Goal: Task Accomplishment & Management: Use online tool/utility

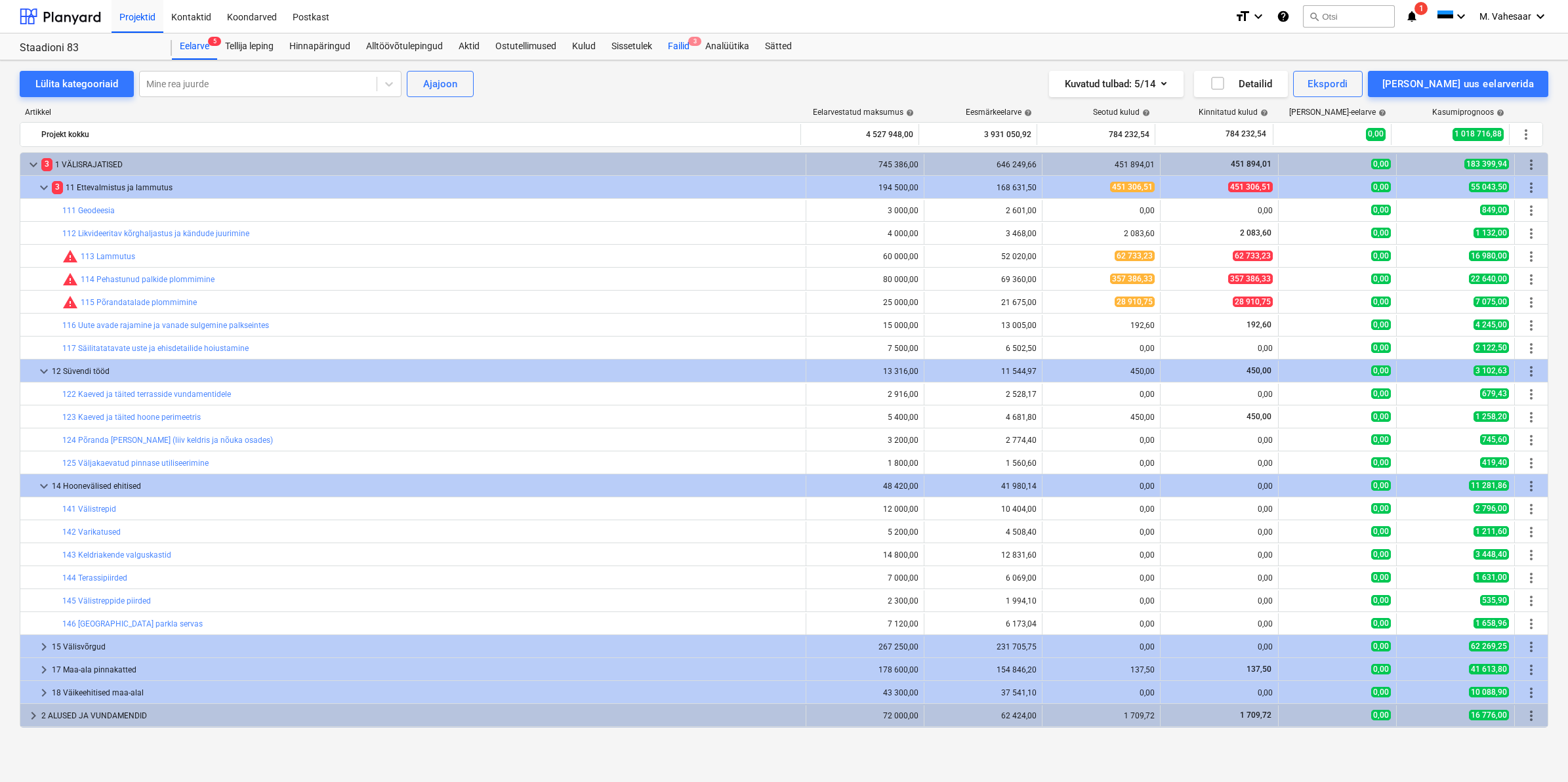
click at [689, 46] on div "Failid 3" at bounding box center [679, 46] width 37 height 26
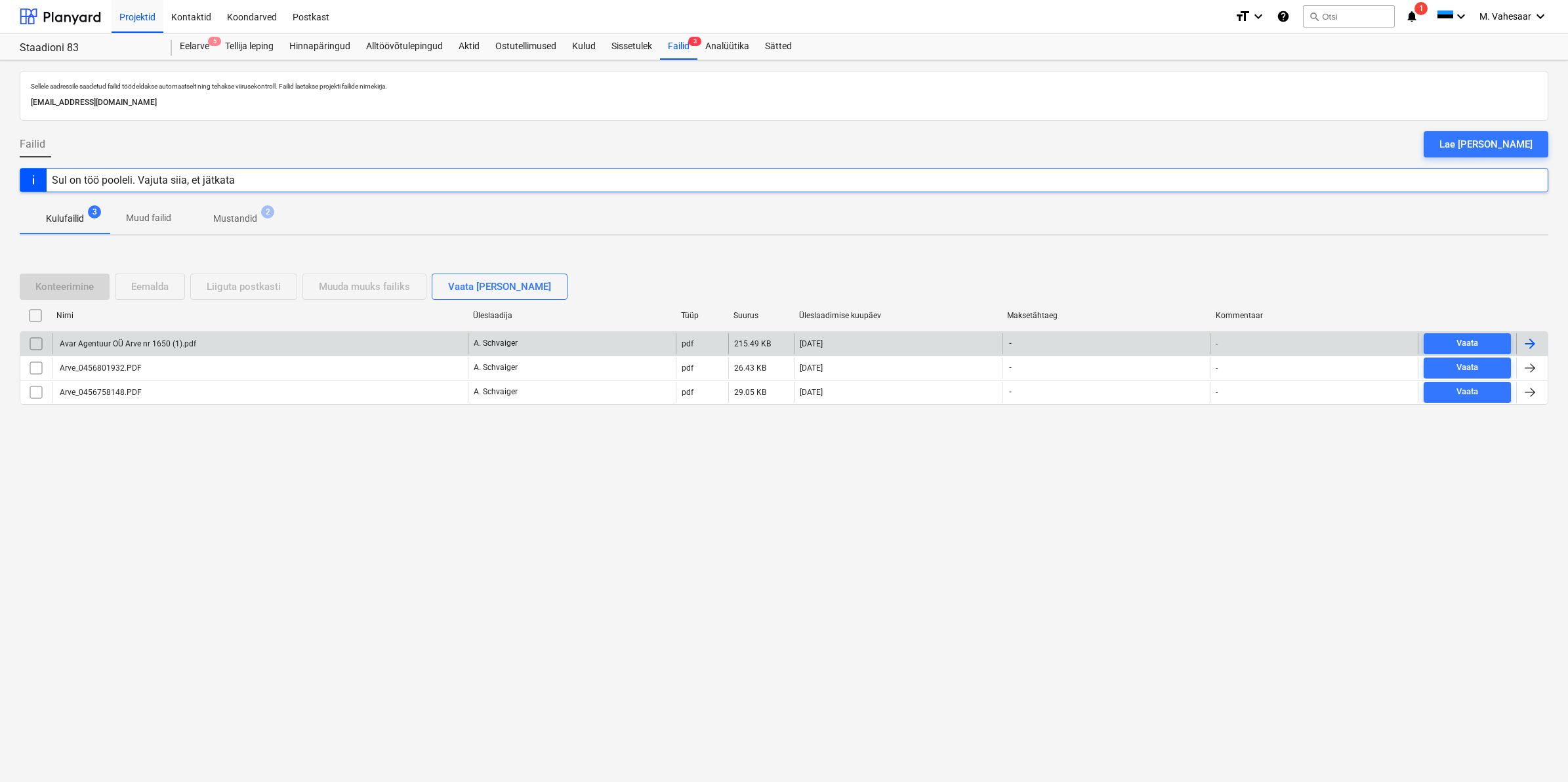
click at [148, 338] on div "Avar Agentuur OÜ Arve nr 1650 (1).pdf" at bounding box center [260, 344] width 416 height 21
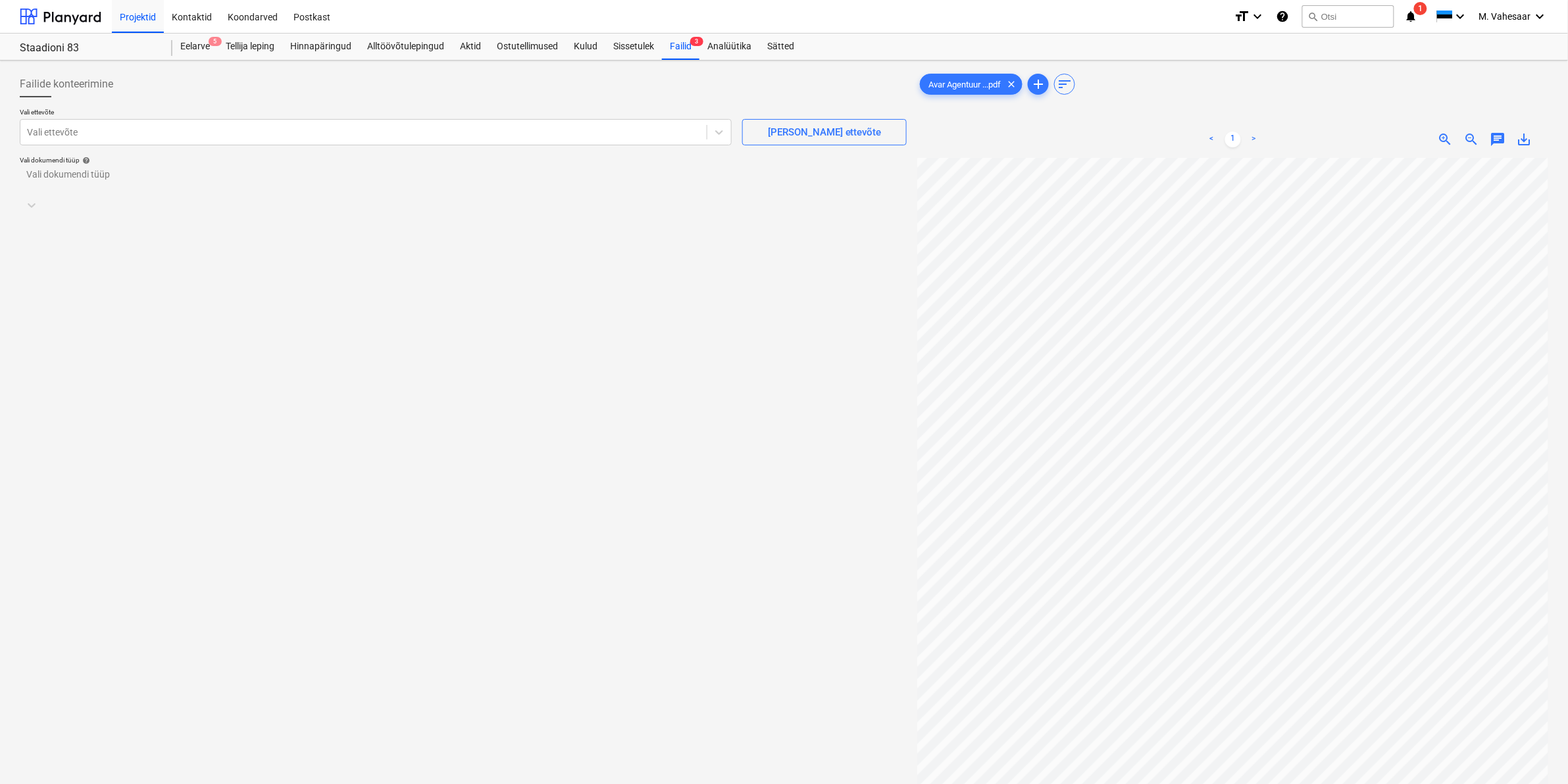
scroll to position [0, 158]
click at [480, 133] on div at bounding box center [363, 132] width 673 height 13
type input "a"
type input "Avar Agentuur"
click at [176, 128] on div at bounding box center [376, 129] width 699 height 15
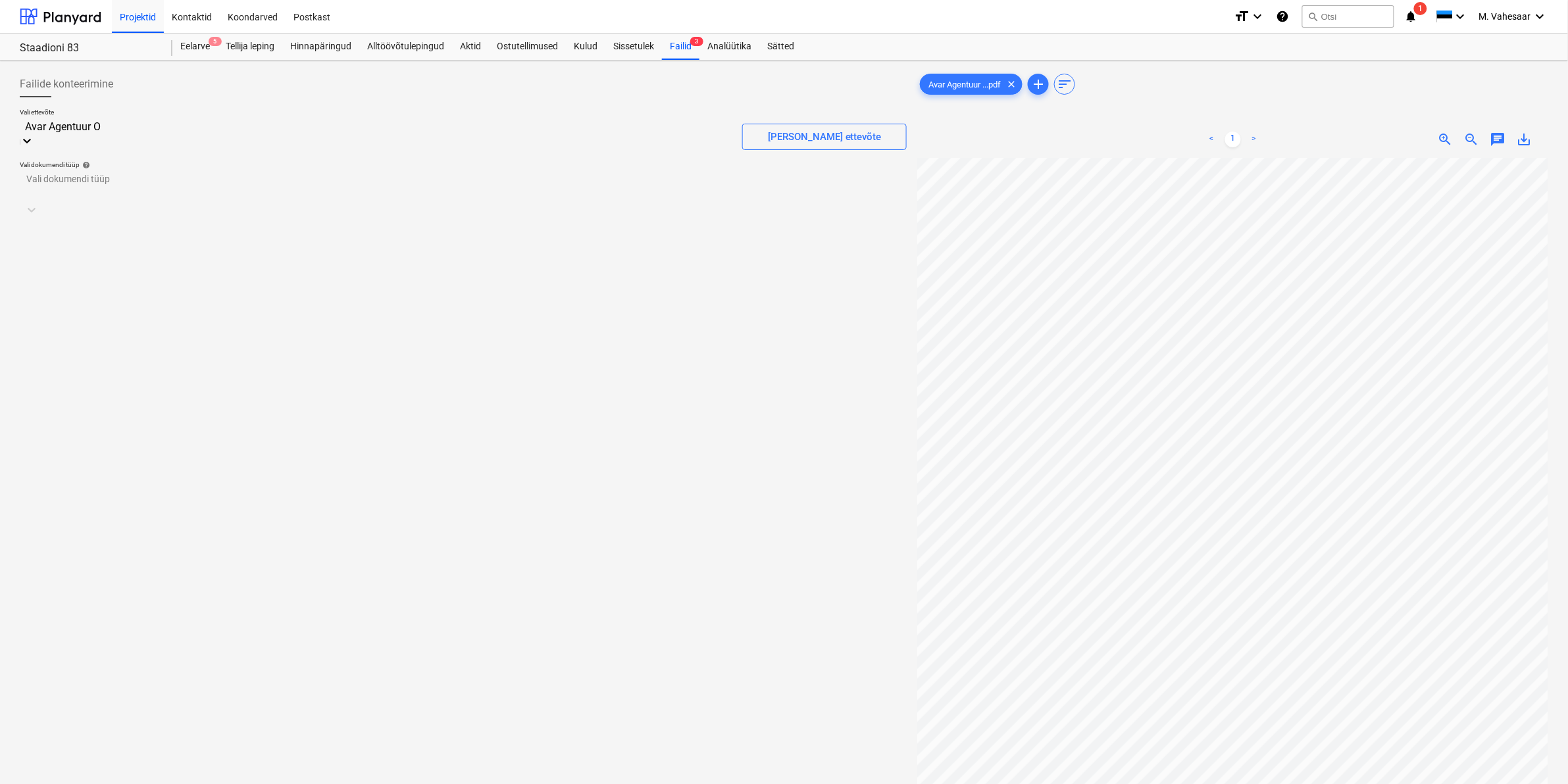
type input "Avar Agentuur OÜ"
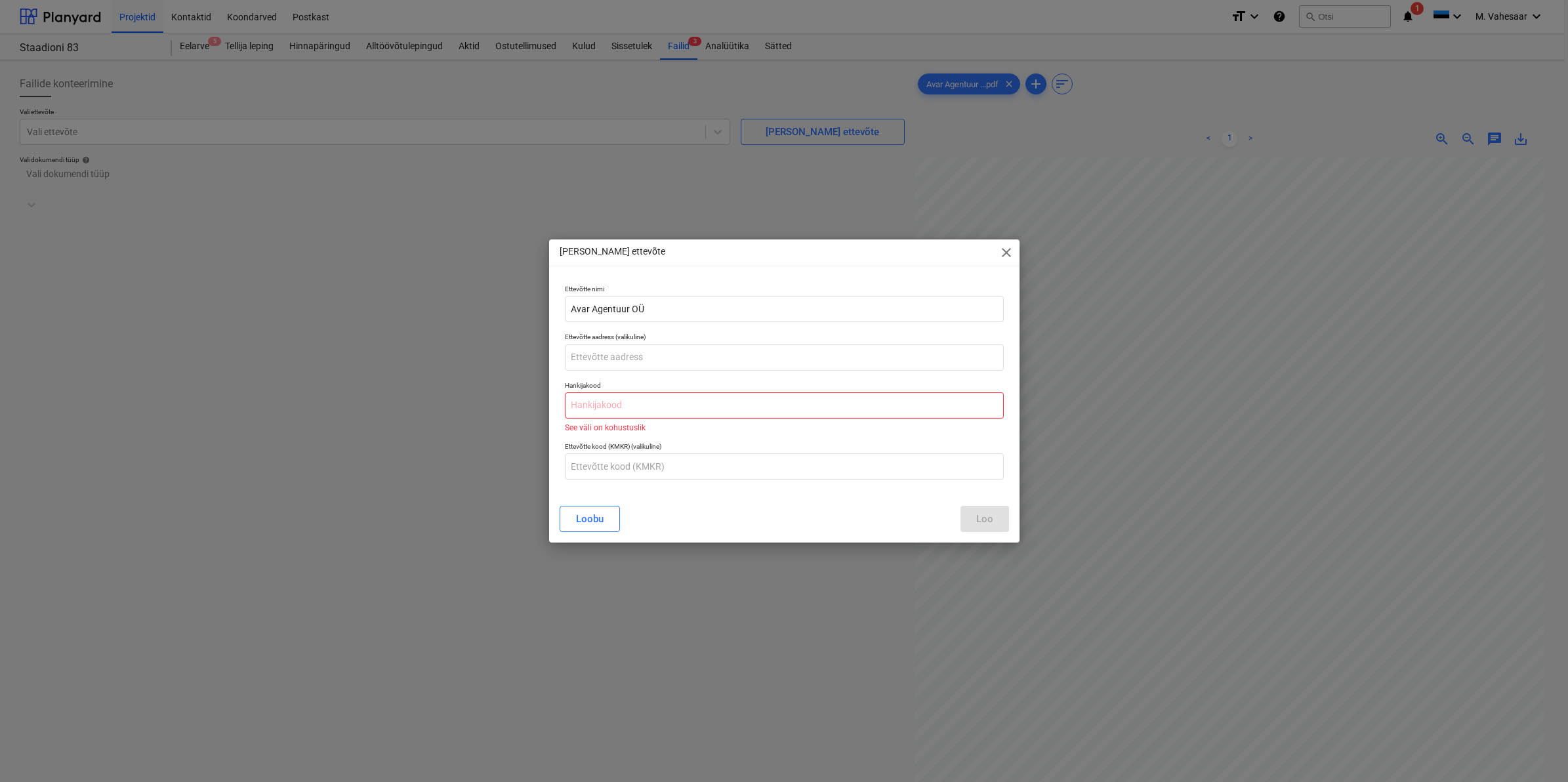
click at [696, 412] on input "text" at bounding box center [784, 405] width 439 height 26
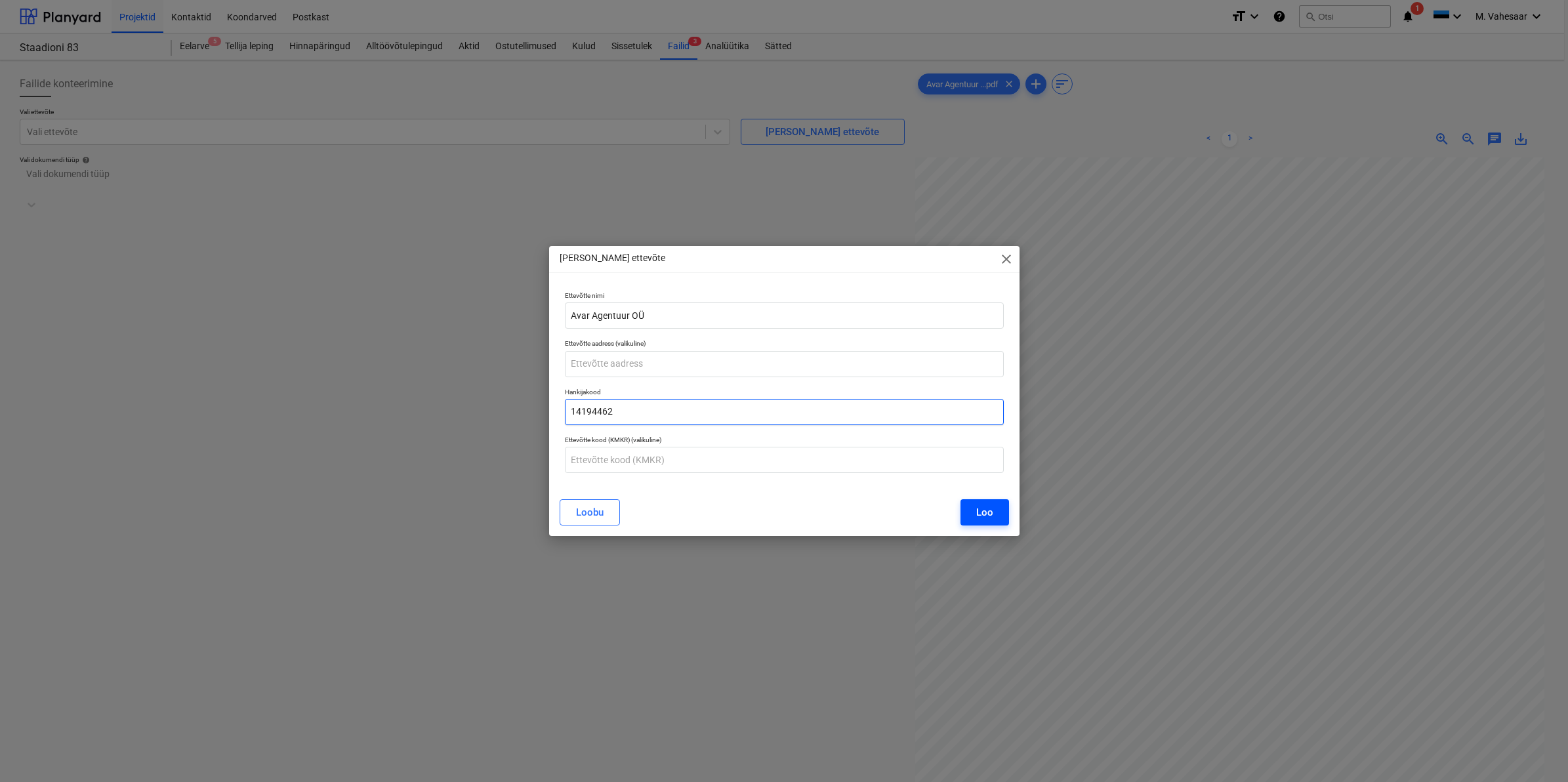
type input "14194462"
click at [989, 505] on div "Loo" at bounding box center [985, 512] width 17 height 17
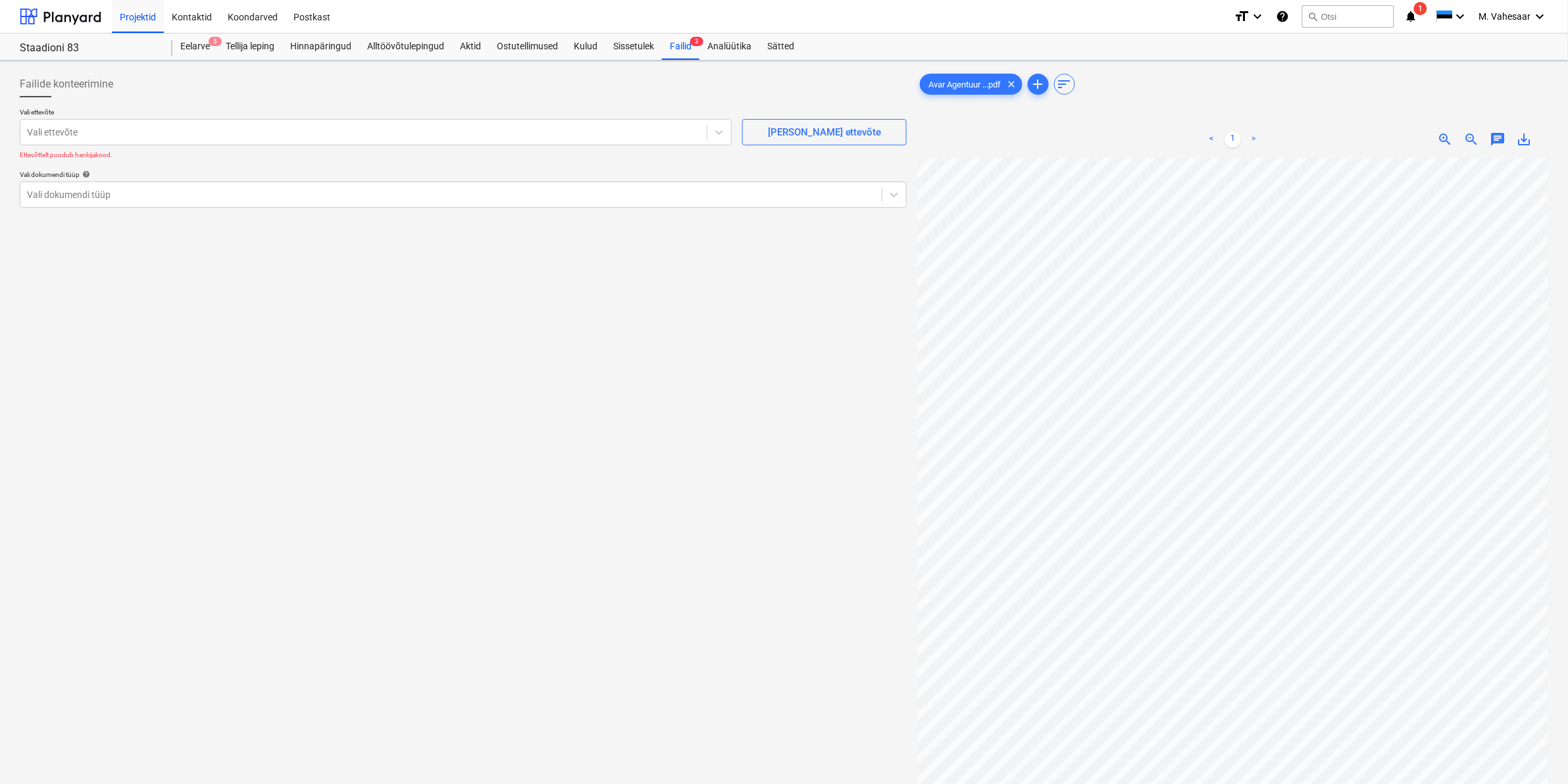
scroll to position [0, 156]
click at [165, 182] on div at bounding box center [451, 185] width 848 height 13
click at [92, 783] on div "Eraldi ostuarve või tšekk" at bounding box center [784, 789] width 1568 height 10
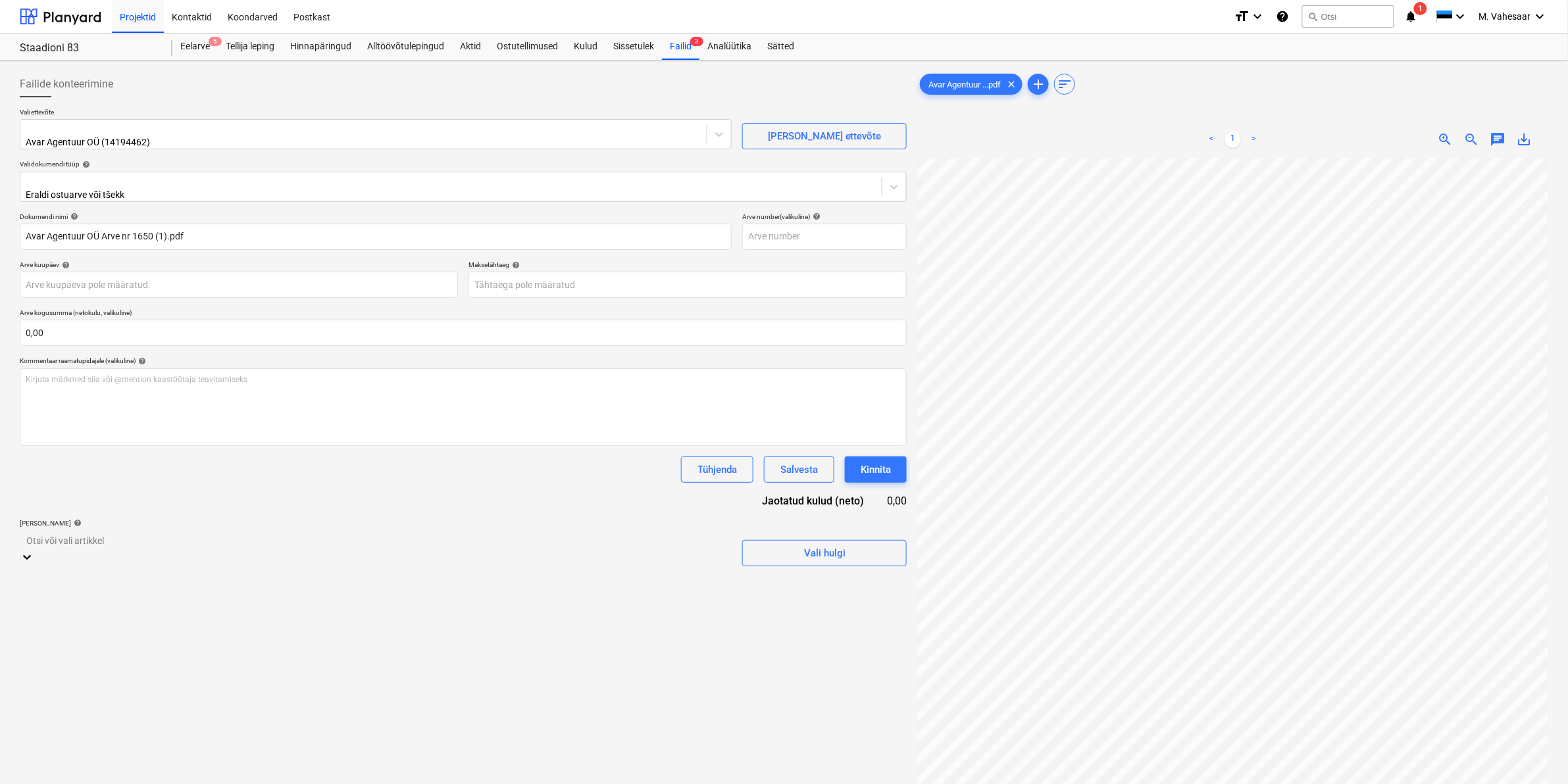
click at [198, 534] on div at bounding box center [376, 540] width 699 height 15
type input "proj"
click at [826, 710] on div "Failide konteerimine Vali ettevõte Avar Agentuur OÜ (14194462) [PERSON_NAME] et…" at bounding box center [463, 488] width 898 height 844
click at [683, 584] on div "0,00" at bounding box center [684, 592] width 48 height 17
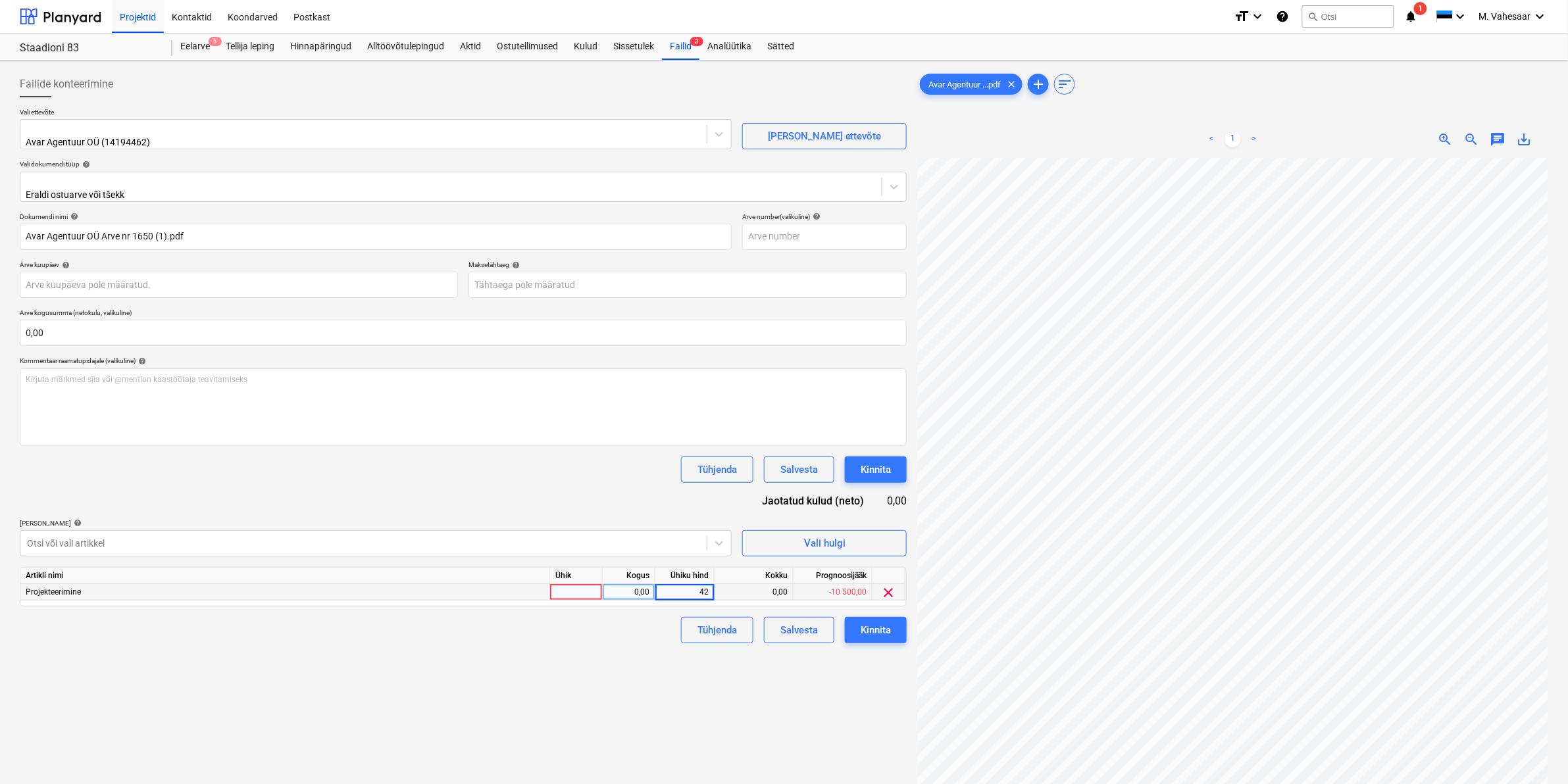
type input "425"
click at [662, 635] on div "Tühjenda Salvesta Kinnita" at bounding box center [463, 630] width 887 height 26
click at [864, 629] on div "Kinnita" at bounding box center [876, 630] width 31 height 17
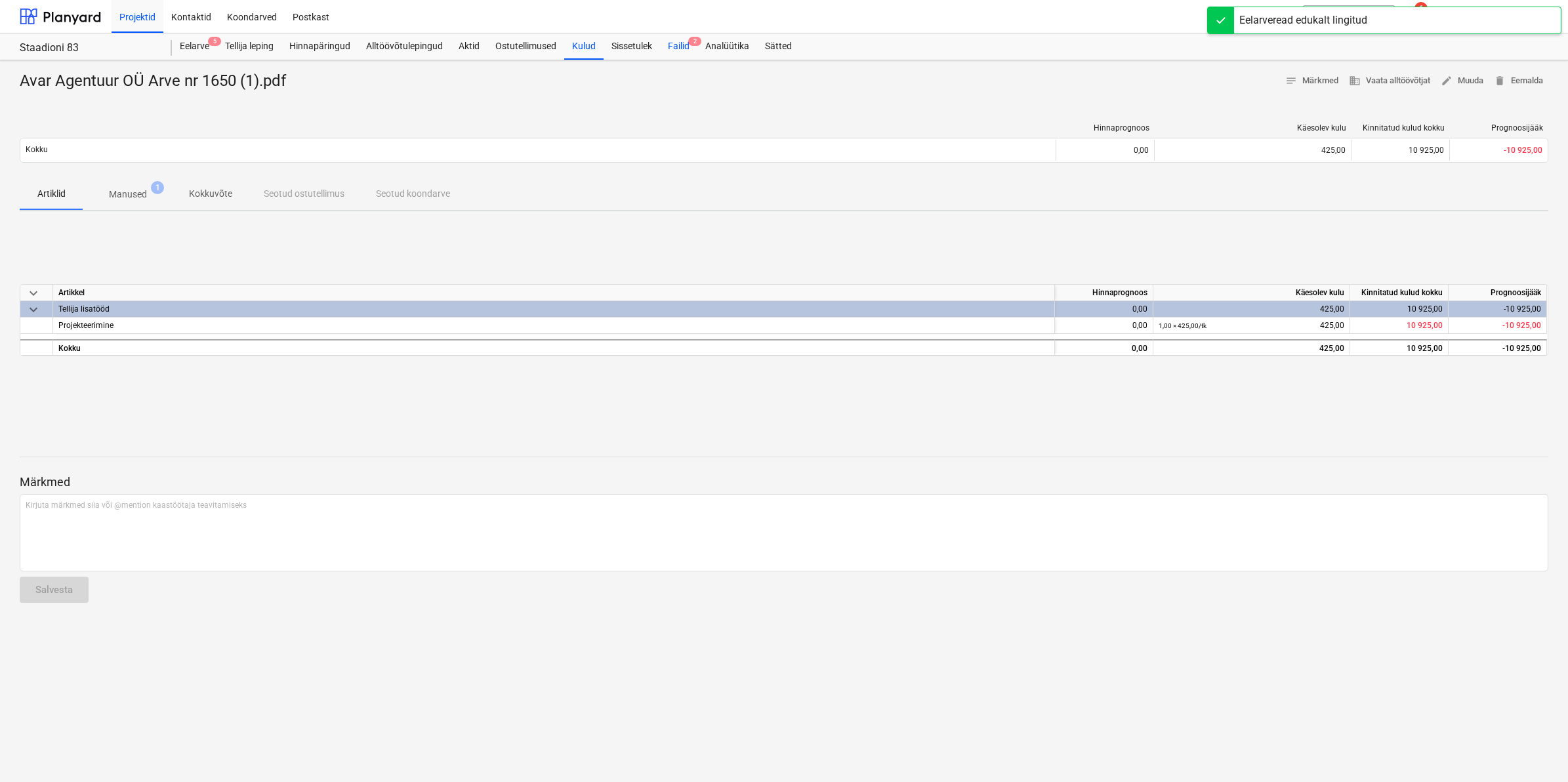
click at [684, 49] on div "Failid 2" at bounding box center [679, 46] width 37 height 26
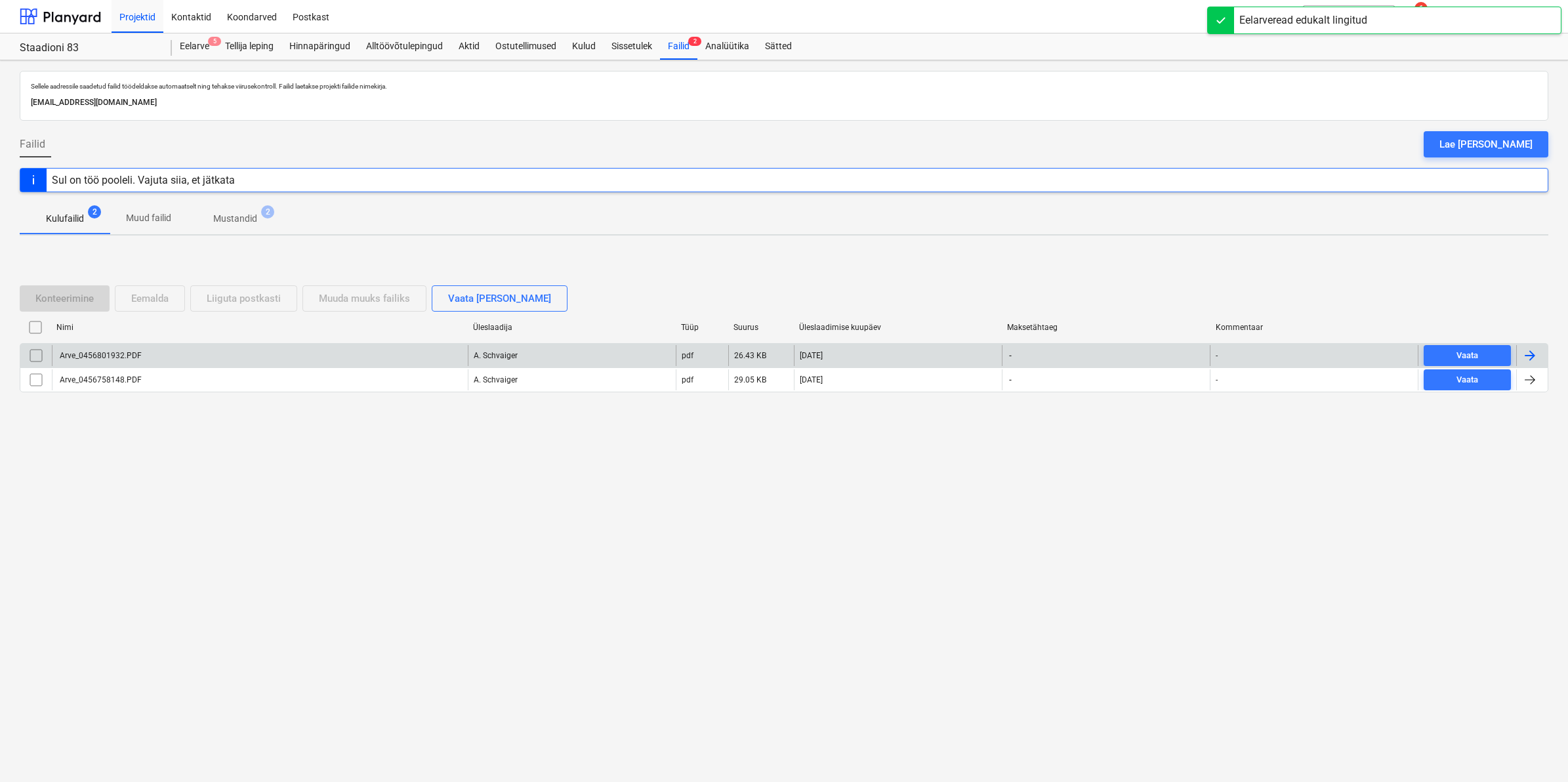
click at [120, 346] on div "Arve_0456801932.PDF" at bounding box center [260, 355] width 416 height 21
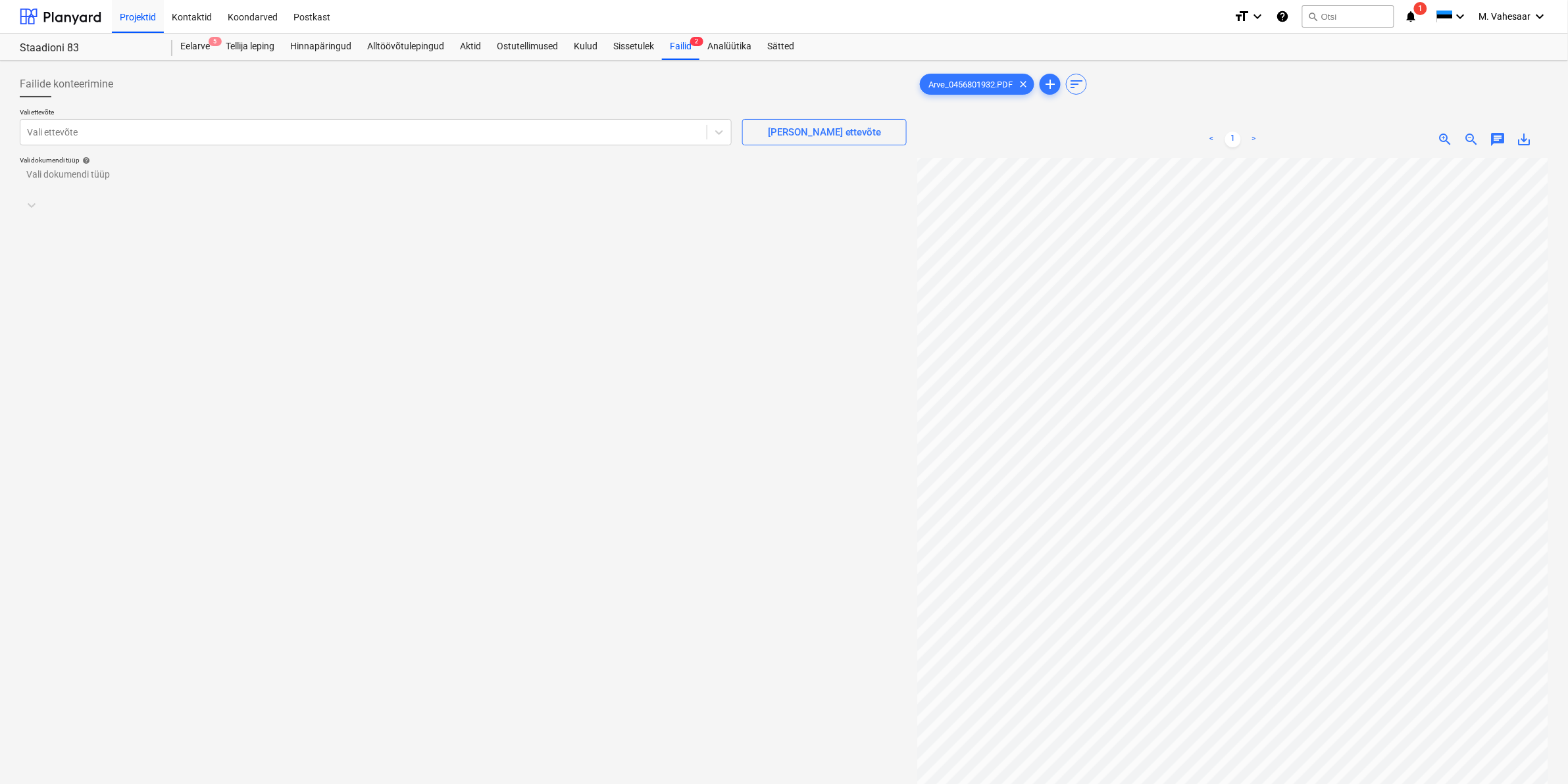
scroll to position [369, 0]
click at [352, 124] on div "Vali ettevõte" at bounding box center [363, 132] width 686 height 19
type input "kesko"
click at [159, 783] on div "AS Kesko Senukai Estonia (10026621)" at bounding box center [784, 789] width 1568 height 10
click at [133, 175] on div at bounding box center [463, 182] width 874 height 15
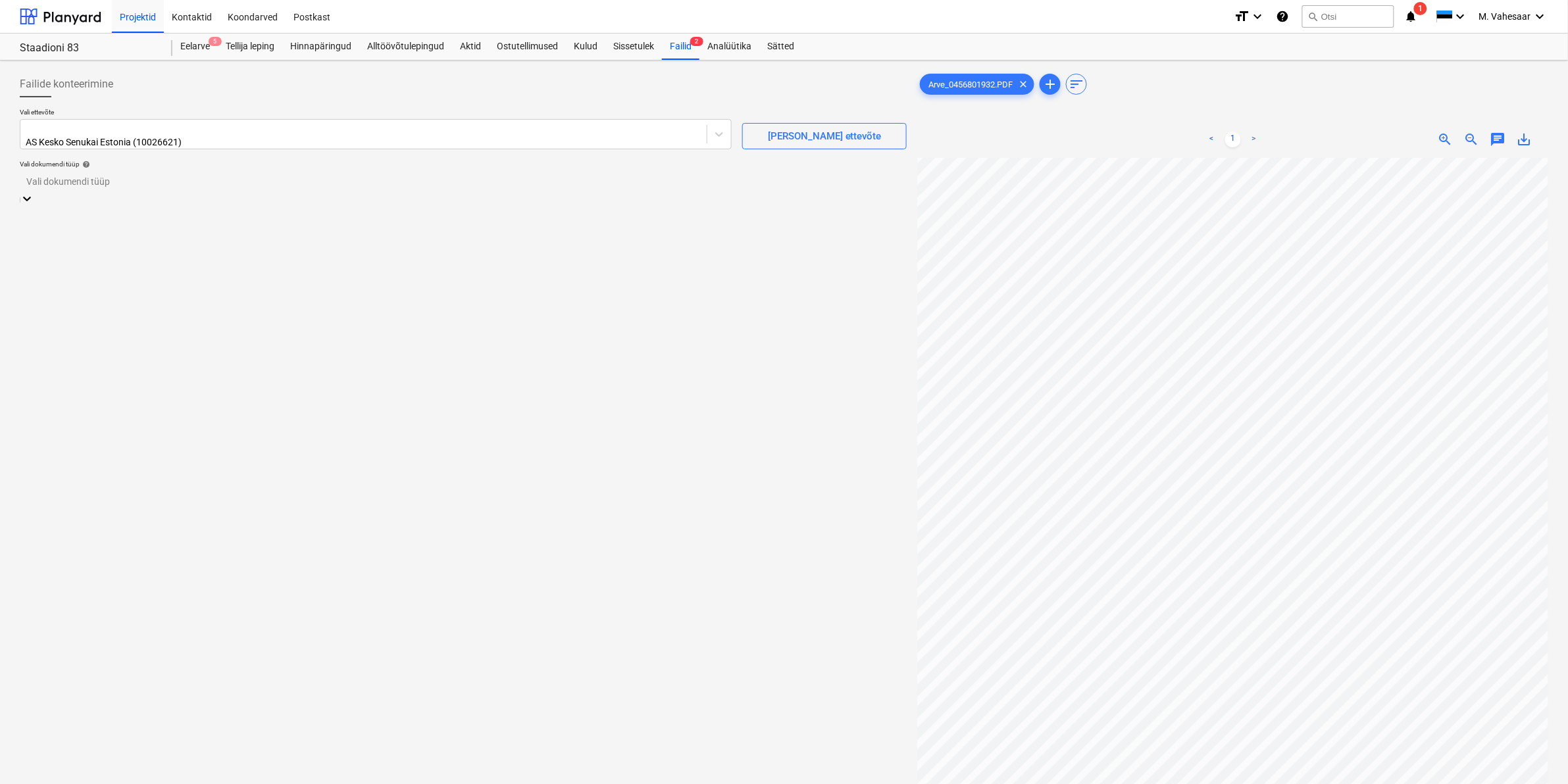
click at [90, 783] on div "Eraldi ostuarve või tšekk" at bounding box center [784, 789] width 1568 height 10
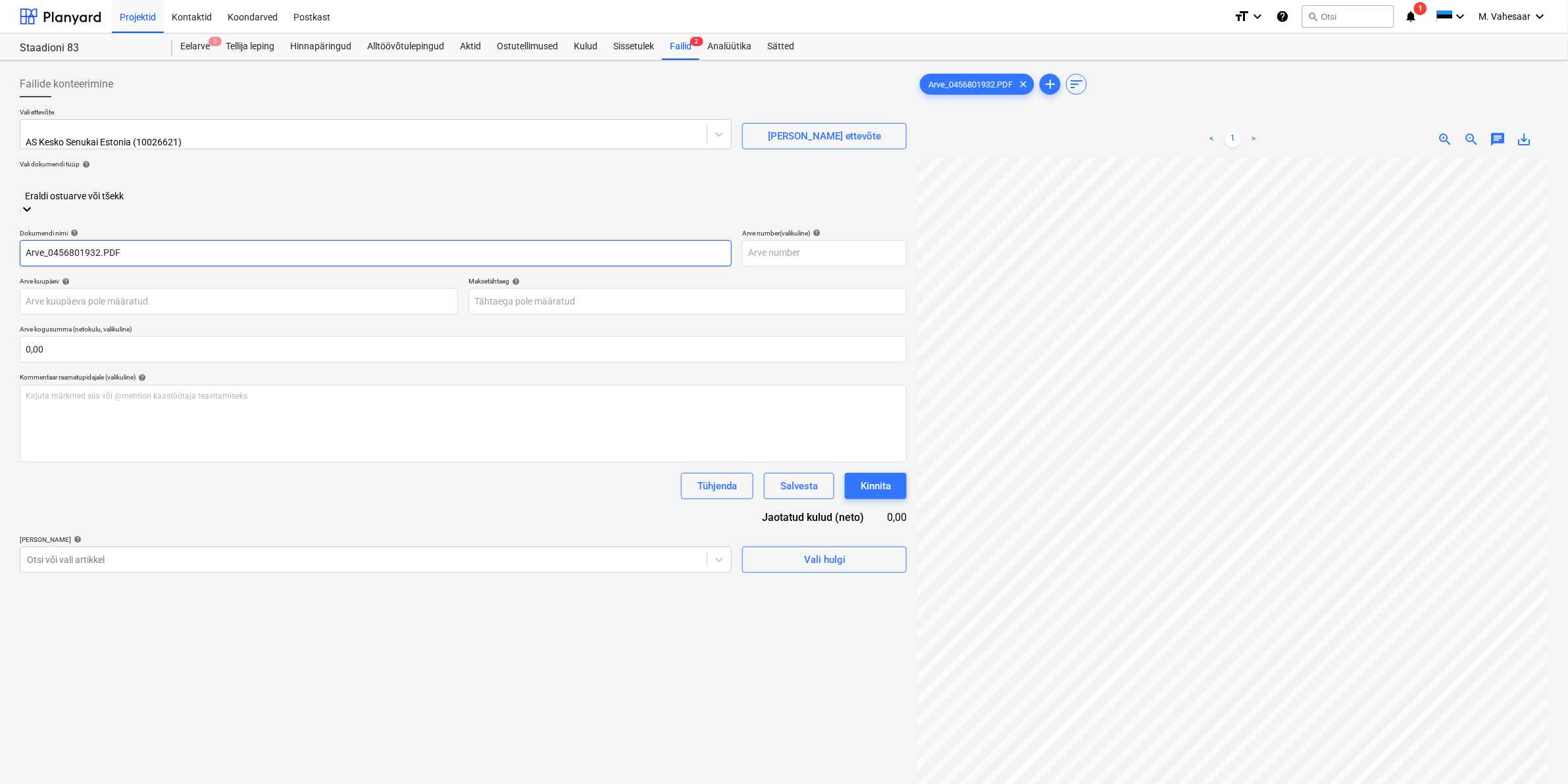
click at [28, 240] on input "Arve_0456801932.PDF" at bounding box center [375, 253] width 712 height 26
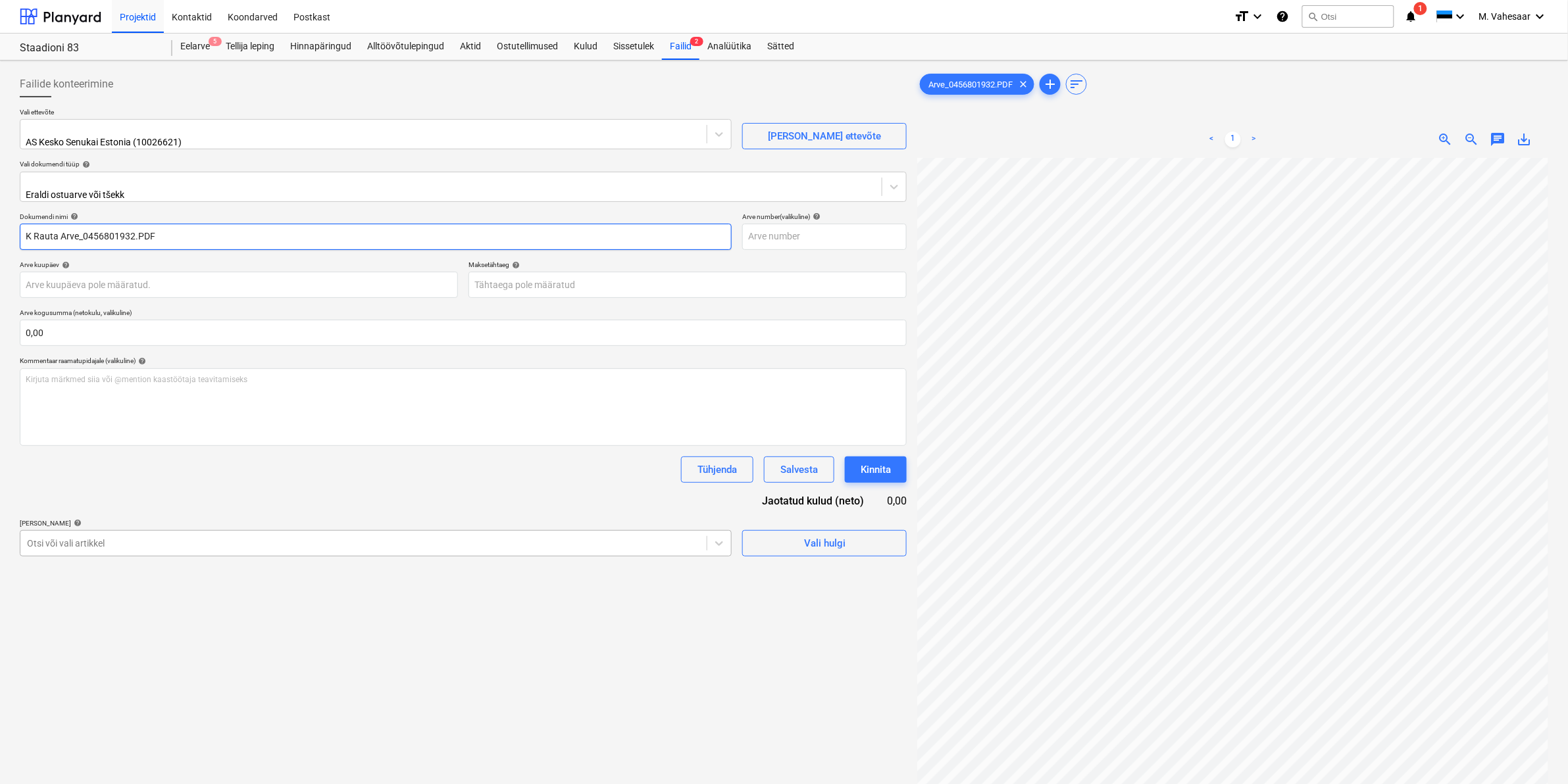
type input "K Rauta Arve_0456801932.PDF"
click at [150, 540] on div at bounding box center [363, 543] width 673 height 13
type input "põr"
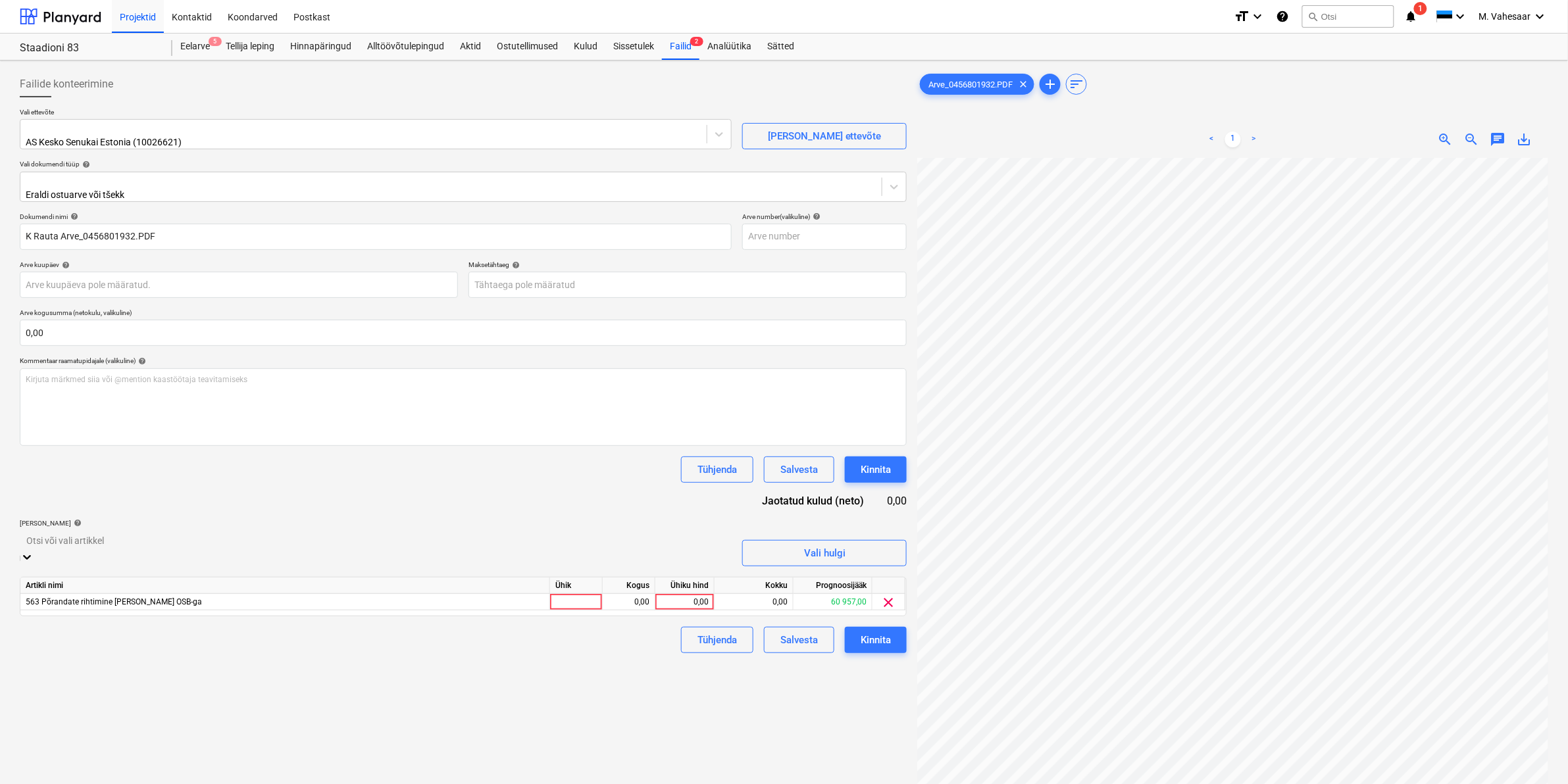
click at [816, 710] on div "Failide konteerimine Vali ettevõte AS Kesko Senukai Estonia (10026621) [PERSON_…" at bounding box center [463, 488] width 898 height 844
click at [683, 587] on div "0,00" at bounding box center [684, 592] width 48 height 17
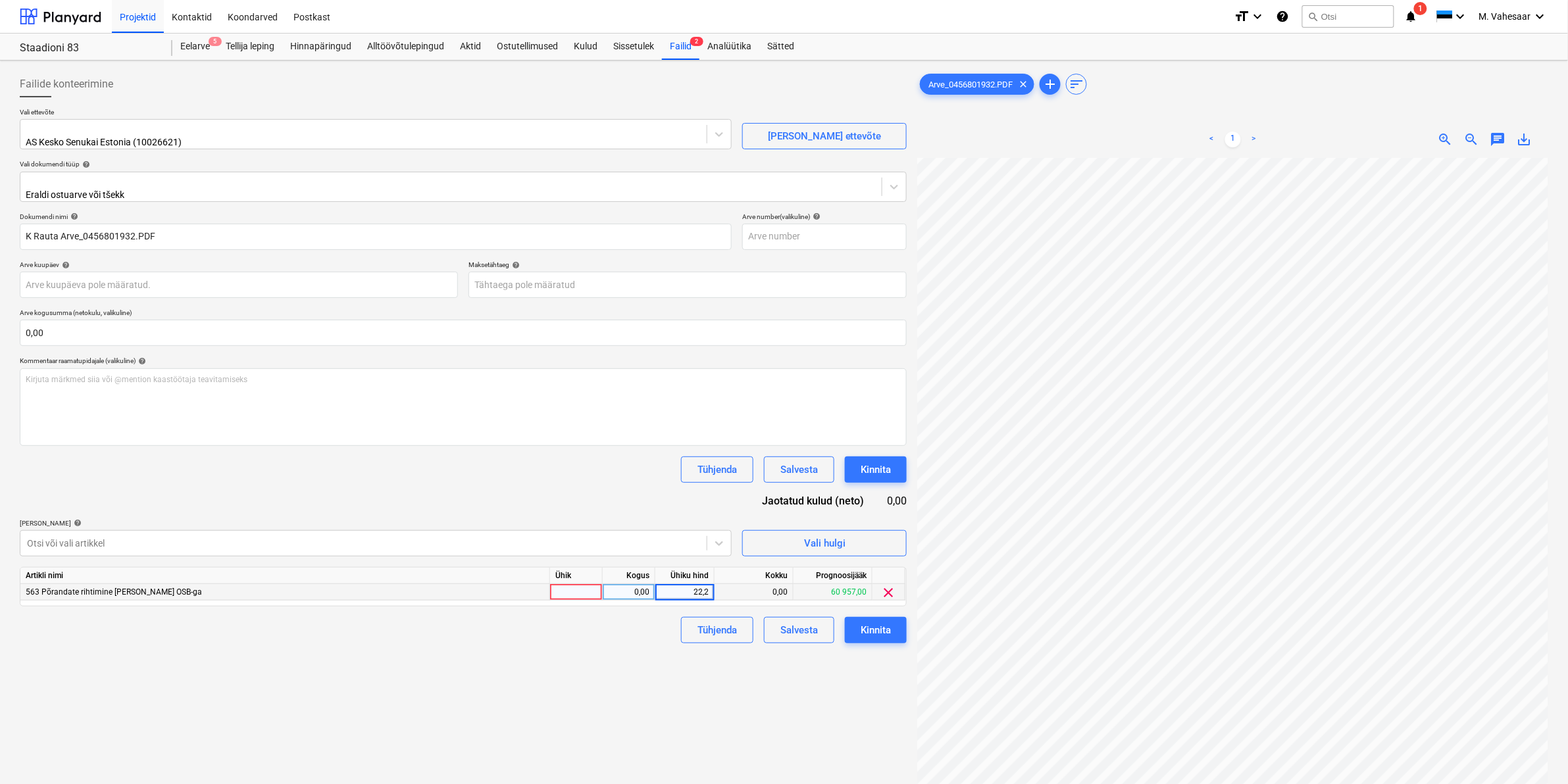
type input "22,20"
click at [606, 651] on div "Failide konteerimine Vali ettevõte AS Kesko Senukai Estonia (10026621) [PERSON_…" at bounding box center [463, 488] width 898 height 844
click at [859, 628] on button "Kinnita" at bounding box center [875, 630] width 62 height 26
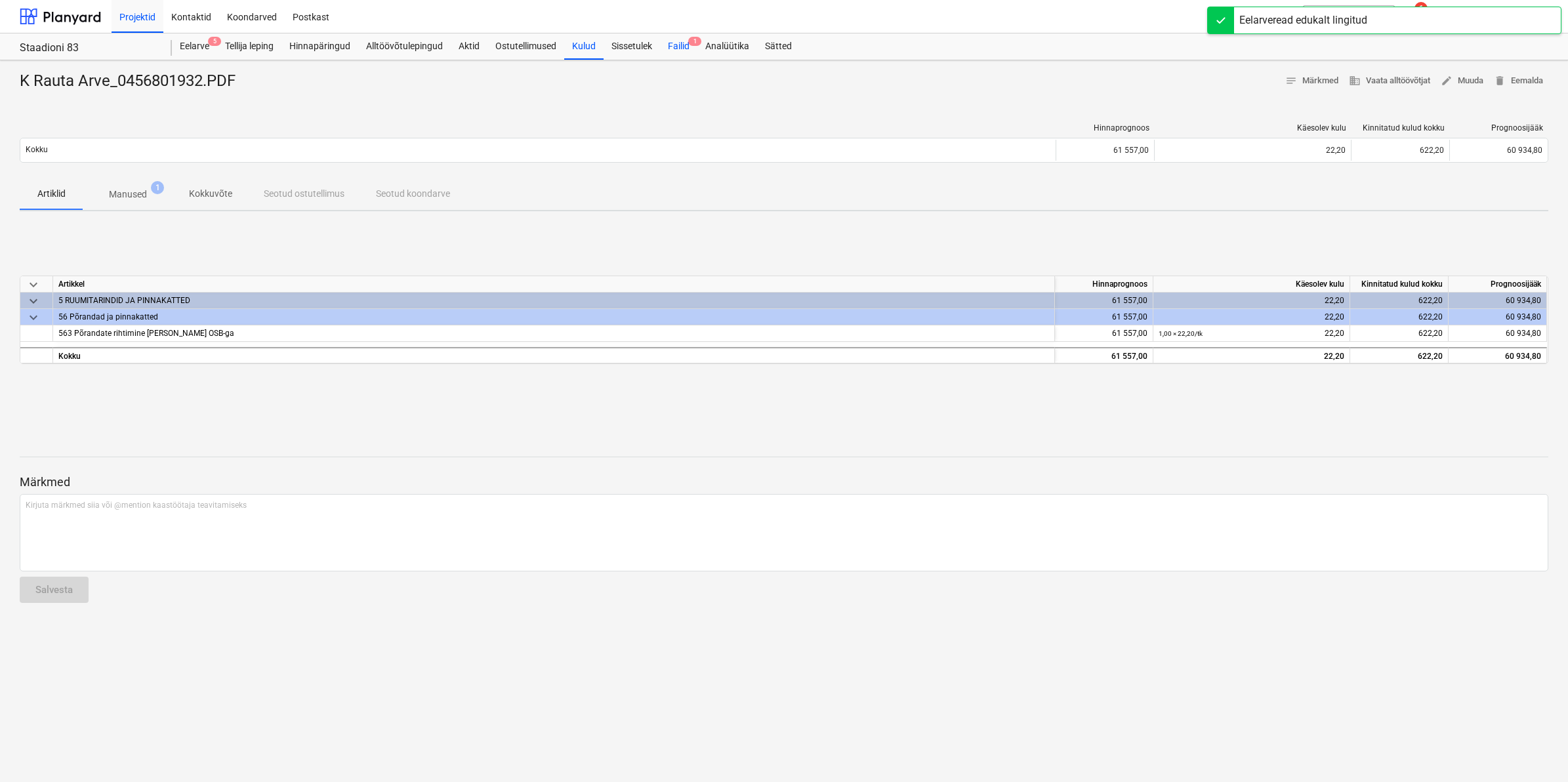
click at [676, 44] on div "Failid 1" at bounding box center [679, 46] width 37 height 26
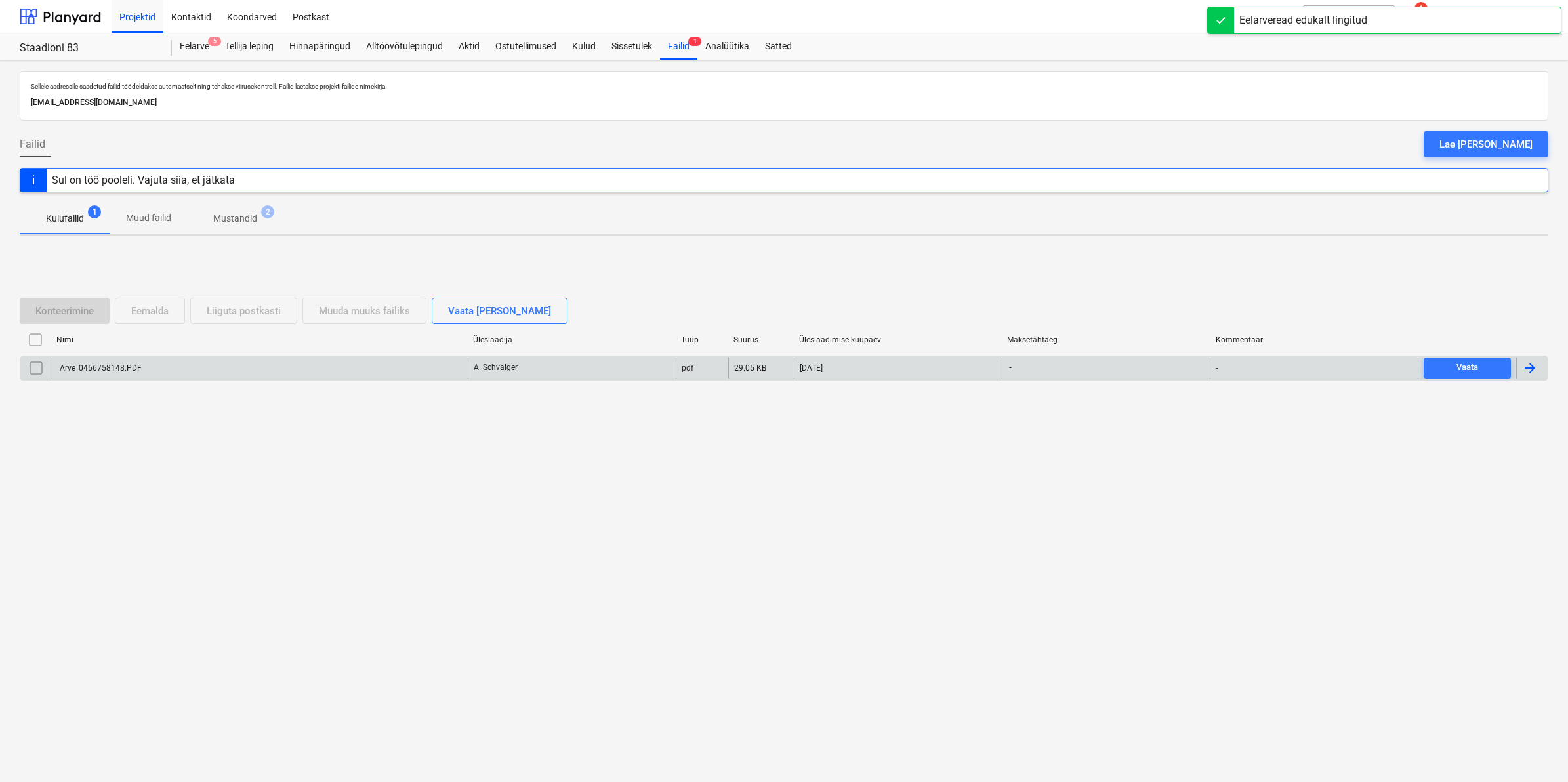
click at [105, 364] on div "Arve_0456758148.PDF" at bounding box center [99, 368] width 84 height 9
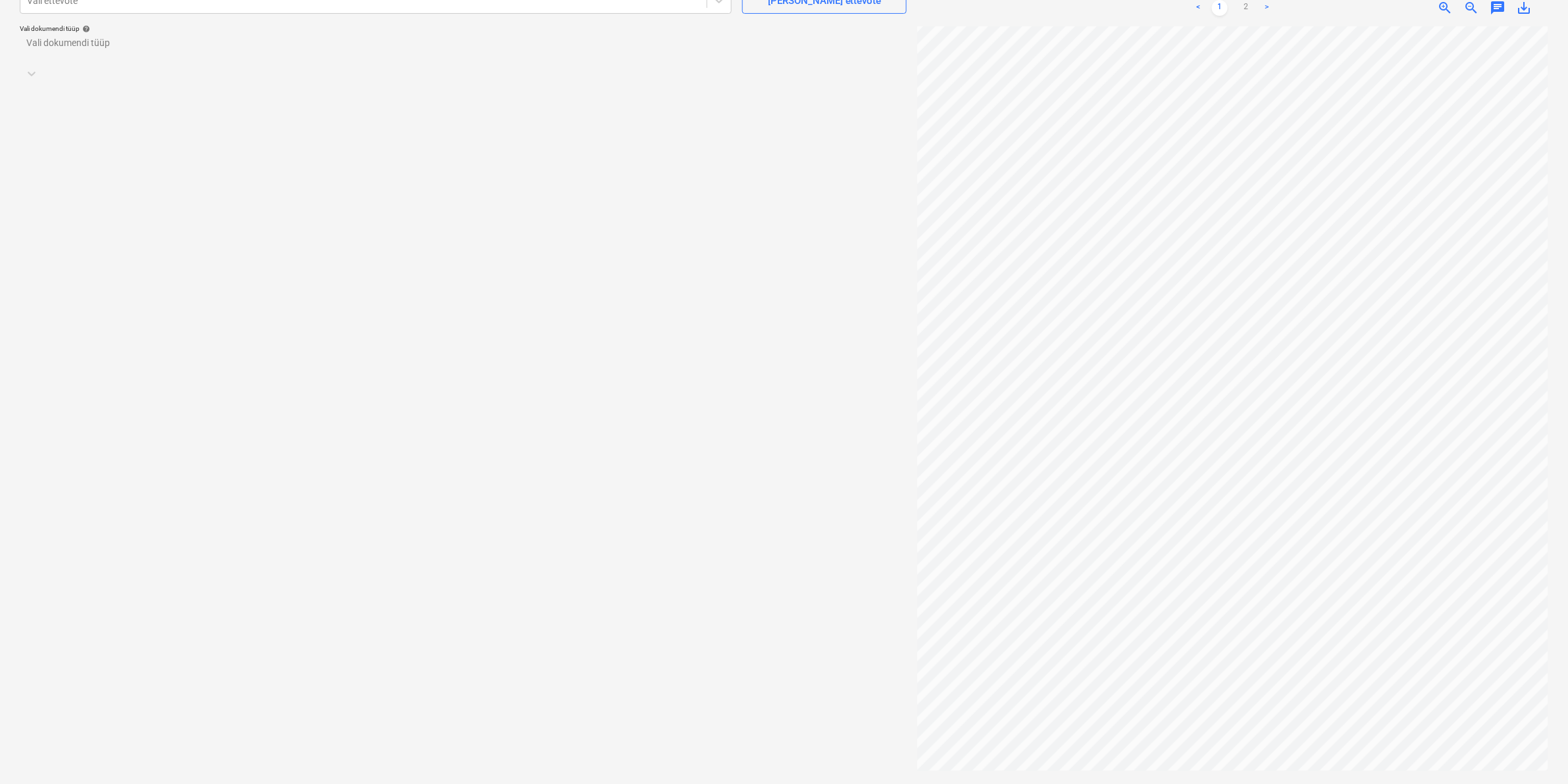
scroll to position [0, 158]
click at [1246, 10] on div "Projekti ületoomine ebaõnnestus" at bounding box center [1314, 14] width 152 height 16
click at [1245, 8] on div "Projekti ületoomine ebaõnnestus" at bounding box center [1314, 14] width 152 height 16
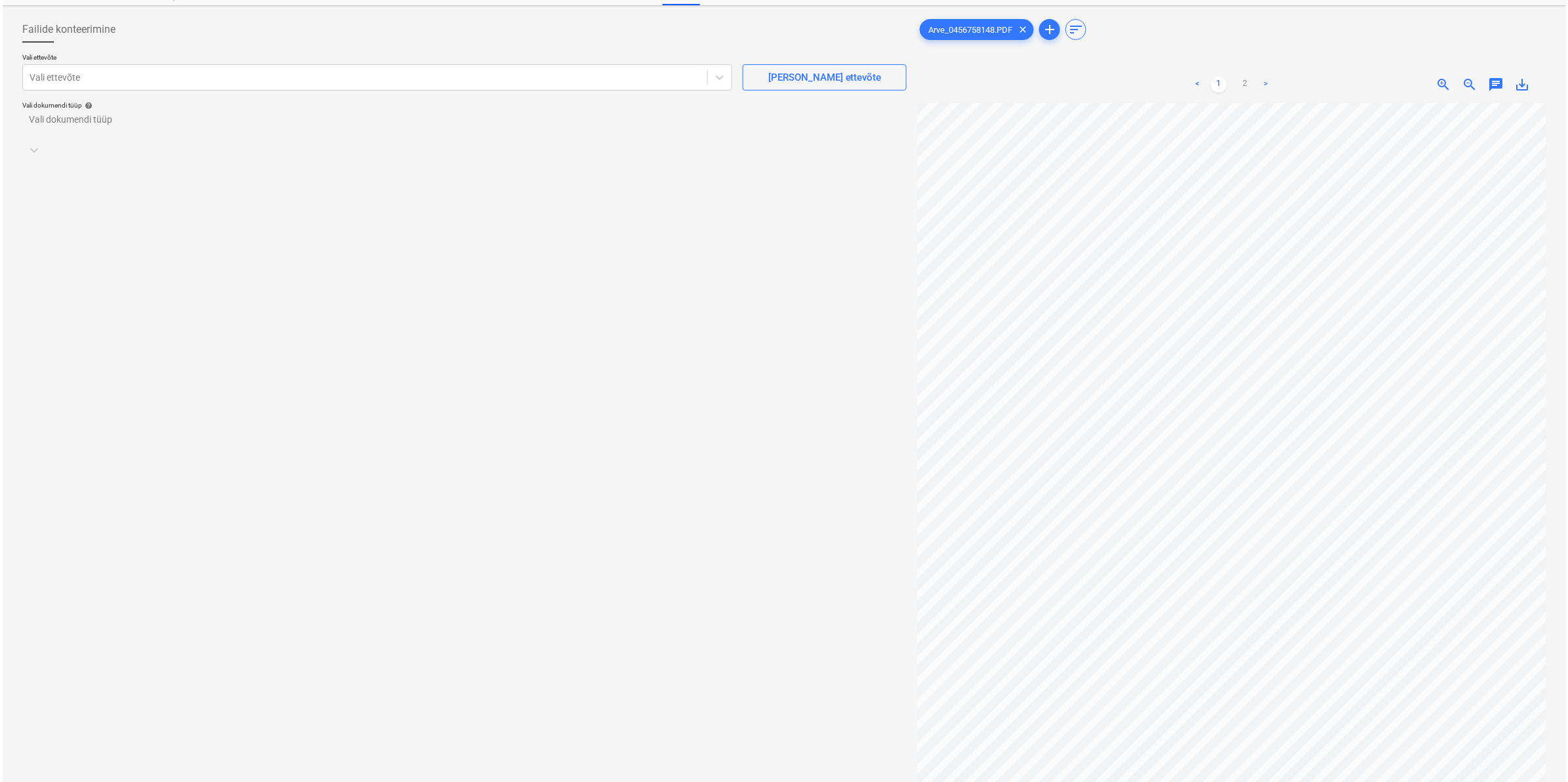
scroll to position [0, 0]
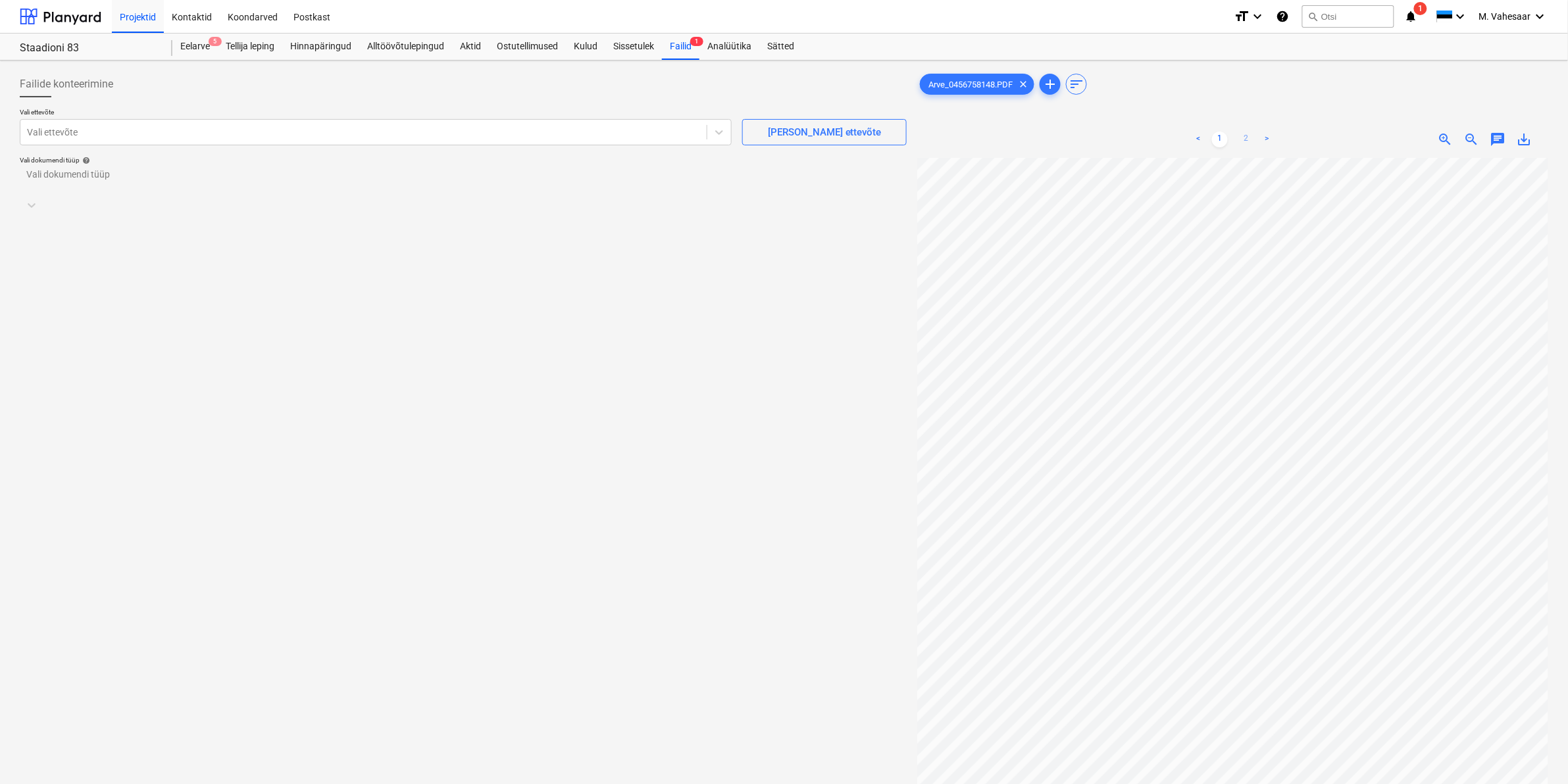
click at [1245, 135] on link "2" at bounding box center [1246, 139] width 16 height 16
click at [328, 136] on div at bounding box center [363, 132] width 673 height 13
type input "kesko"
click at [130, 783] on div "AS Kesko Senukai Estonia (10026621)" at bounding box center [784, 789] width 1568 height 10
click at [120, 192] on div "Vali dokumendi tüüp" at bounding box center [451, 201] width 861 height 19
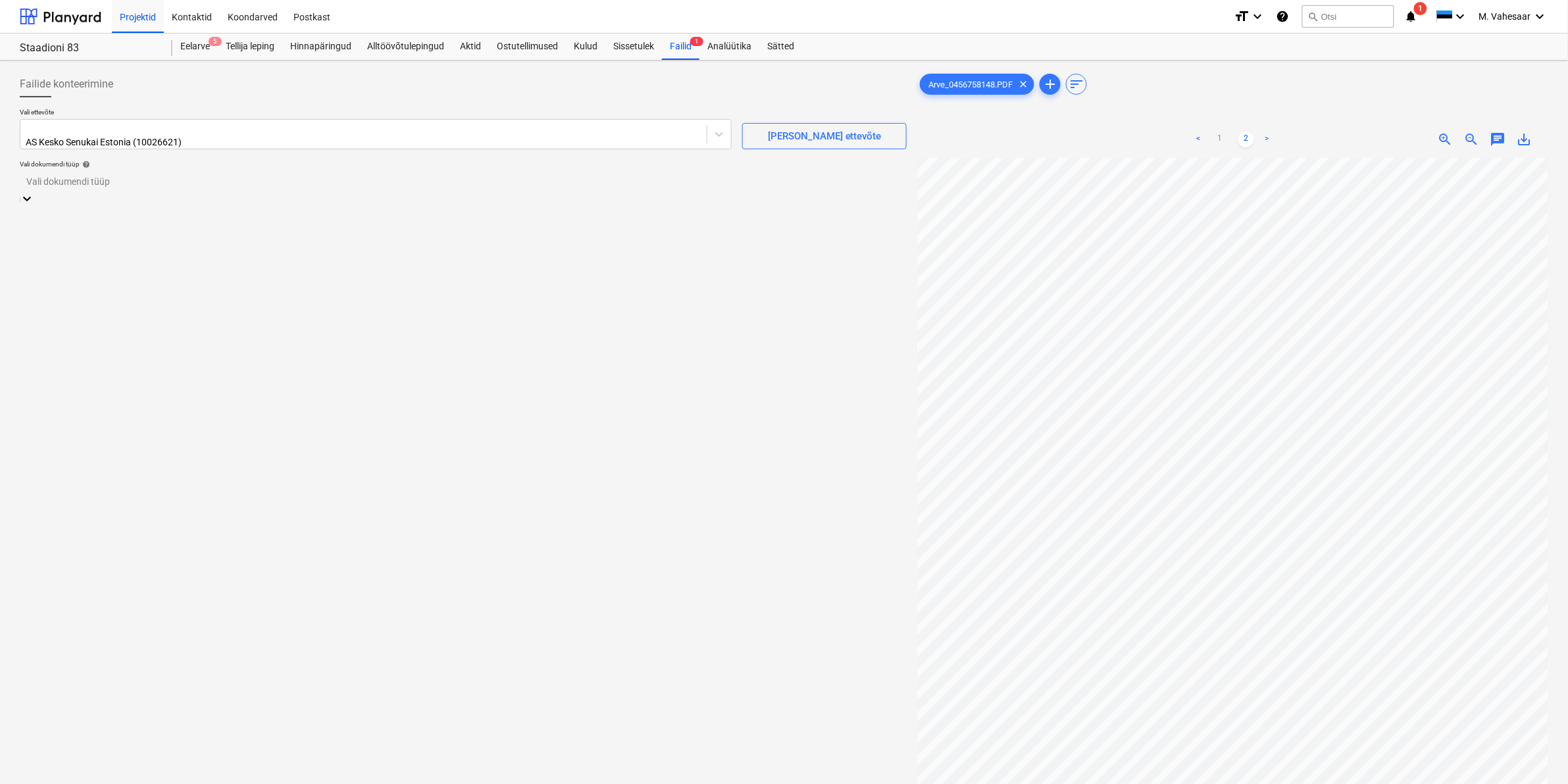
click at [93, 783] on div "Eraldi ostuarve või tšekk" at bounding box center [784, 789] width 1568 height 10
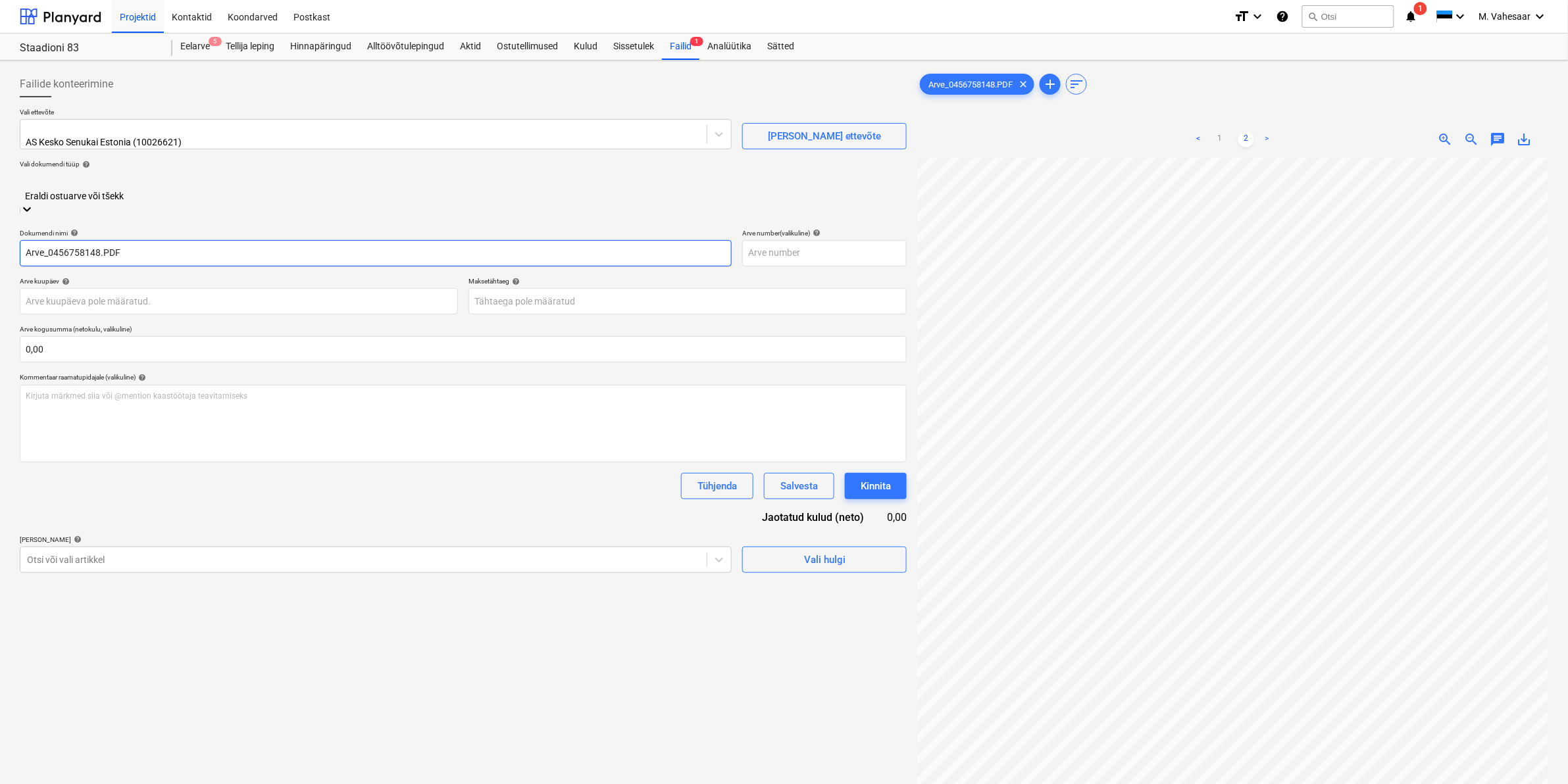
click at [28, 240] on input "Arve_0456758148.PDF" at bounding box center [375, 253] width 712 height 26
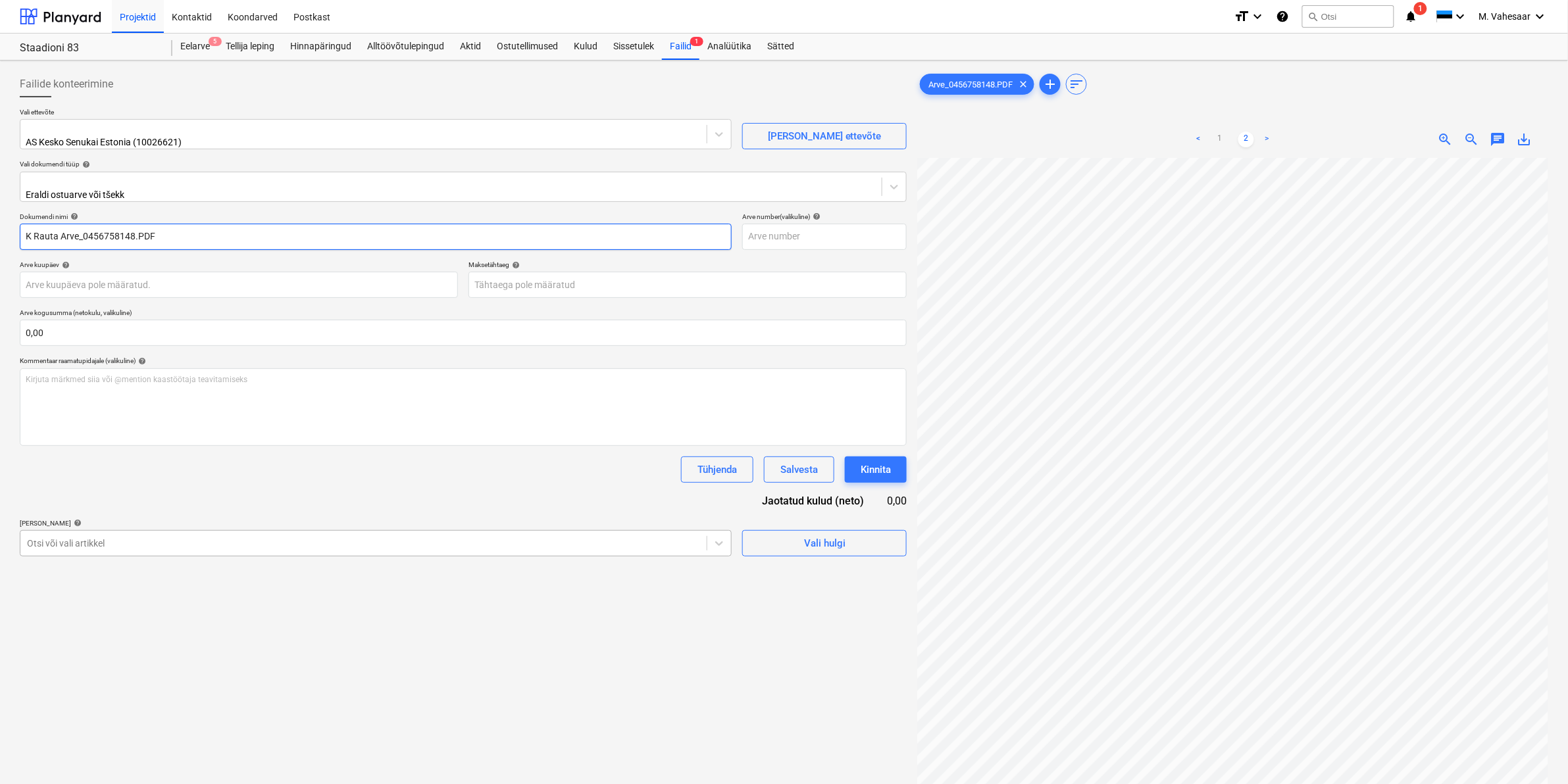
type input "K Rauta Arve_0456758148.PDF"
click at [78, 537] on div at bounding box center [363, 543] width 673 height 13
click at [341, 540] on div at bounding box center [376, 541] width 698 height 15
type input "331"
click at [274, 783] on div "-- -- 331 Lisatalad, isolatsioonid, pööningu soojustus, RB vahelae plaadid" at bounding box center [784, 789] width 1568 height 10
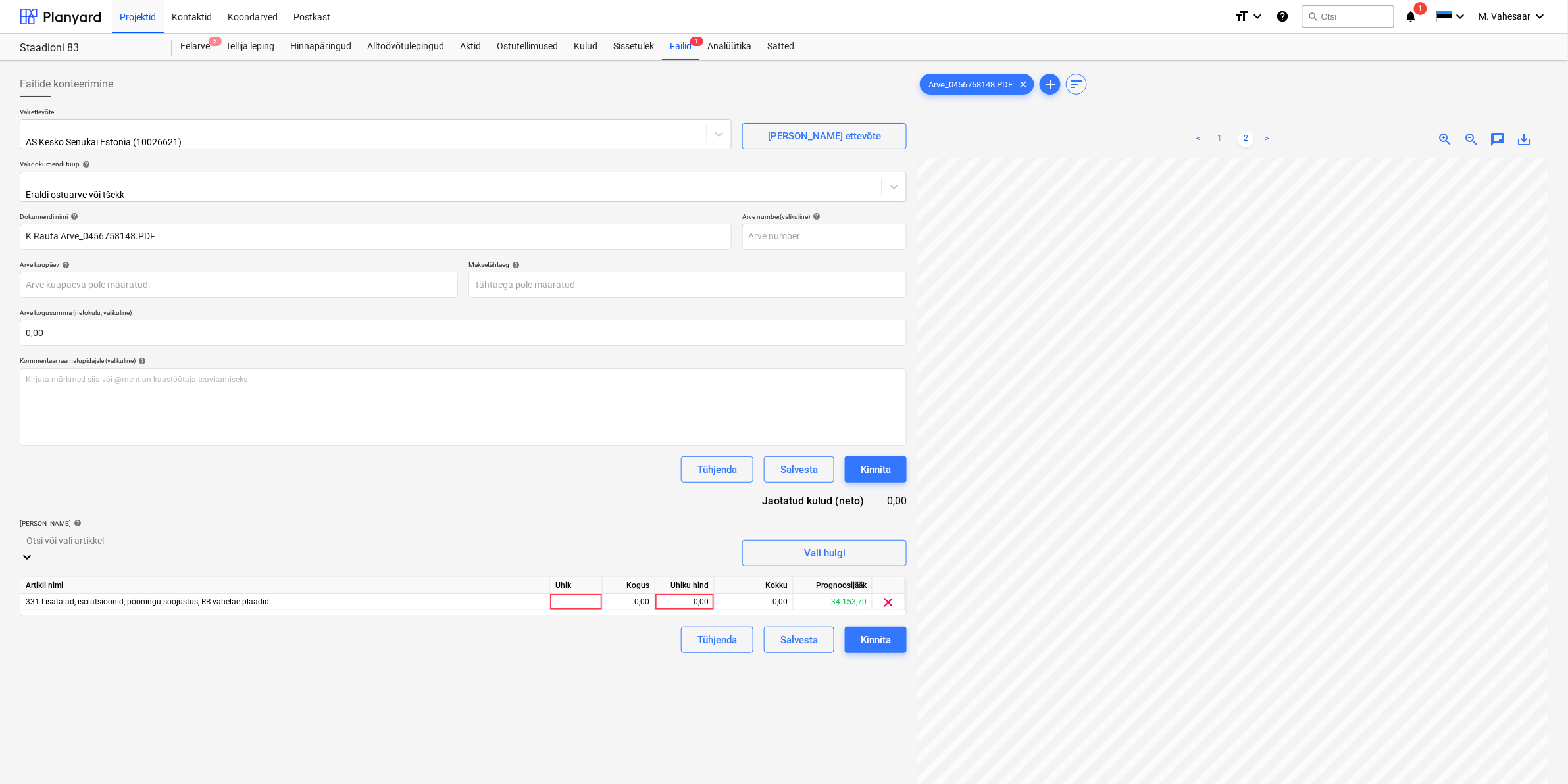
click at [798, 694] on div "Failide konteerimine Vali ettevõte AS Kesko Senukai Estonia (10026621) [PERSON_…" at bounding box center [463, 488] width 898 height 844
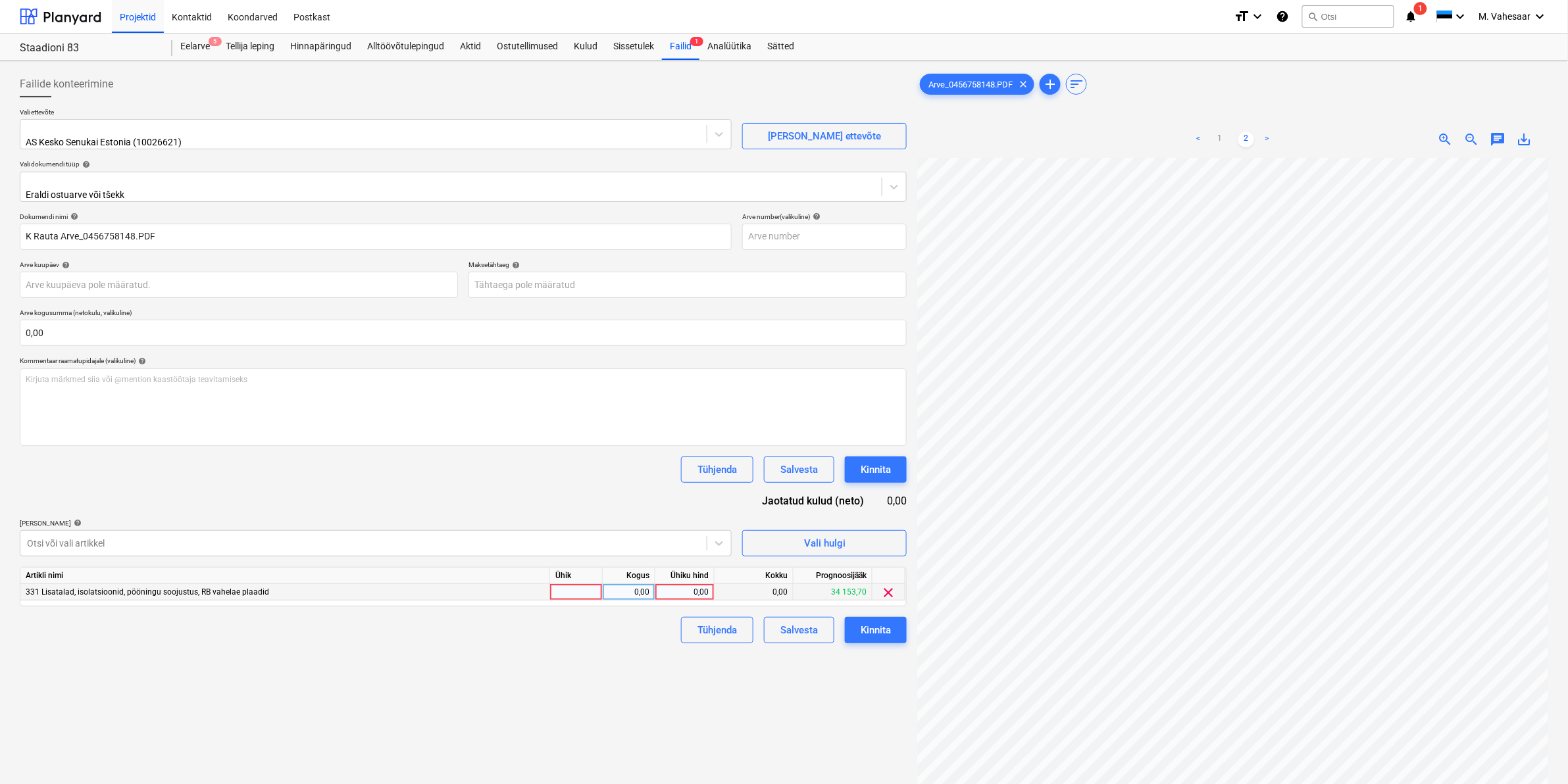
click at [677, 584] on div "0,00" at bounding box center [684, 592] width 48 height 17
type input "224,20"
click at [629, 653] on div "Failide konteerimine Vali ettevõte AS Kesko Senukai Estonia (10026621) [PERSON_…" at bounding box center [463, 488] width 898 height 844
click at [883, 626] on div "Kinnita" at bounding box center [876, 630] width 31 height 17
